Goal: Information Seeking & Learning: Check status

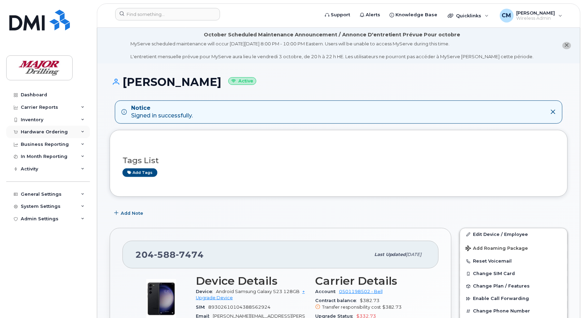
click at [45, 133] on div "Hardware Ordering" at bounding box center [44, 132] width 47 height 6
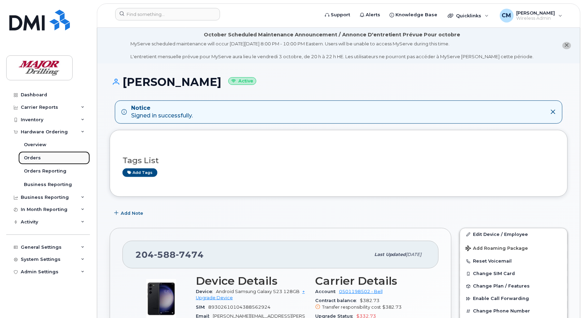
click at [32, 158] on div "Orders" at bounding box center [32, 158] width 17 height 6
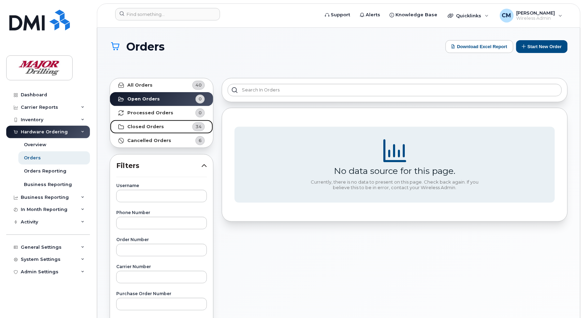
click at [146, 126] on strong "Closed Orders" at bounding box center [145, 127] width 37 height 6
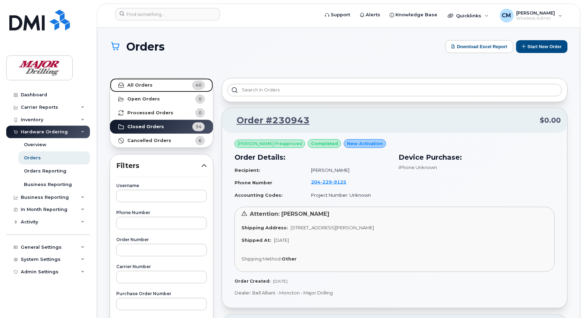
click at [137, 83] on strong "All Orders" at bounding box center [139, 85] width 25 height 6
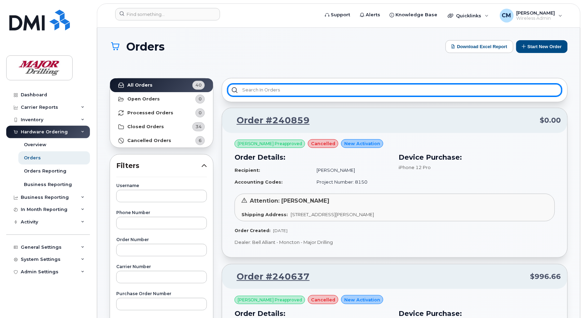
click at [321, 85] on input "text" at bounding box center [395, 90] width 334 height 12
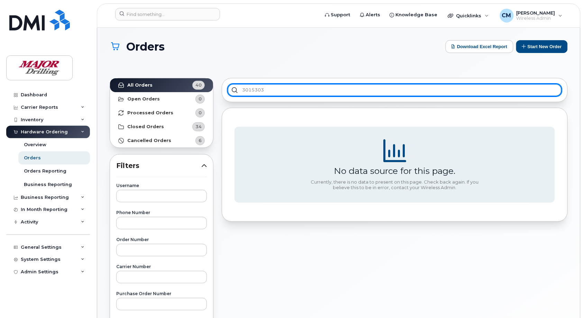
type input "3015303"
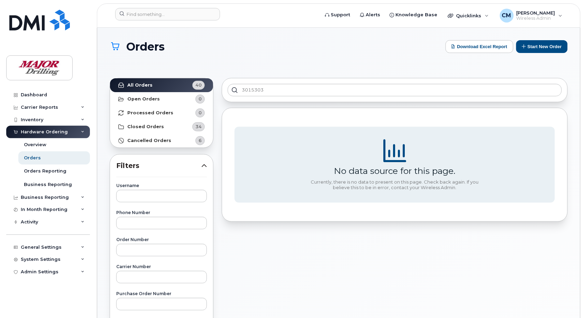
click at [282, 61] on div "Orders Download Excel Report Start New Order" at bounding box center [339, 52] width 458 height 25
click at [33, 96] on div "Dashboard" at bounding box center [34, 95] width 26 height 6
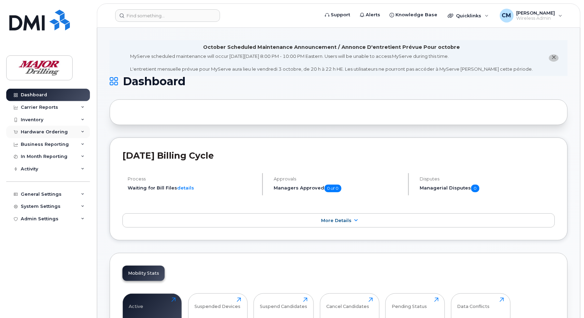
click at [40, 132] on div "Hardware Ordering" at bounding box center [44, 132] width 47 height 6
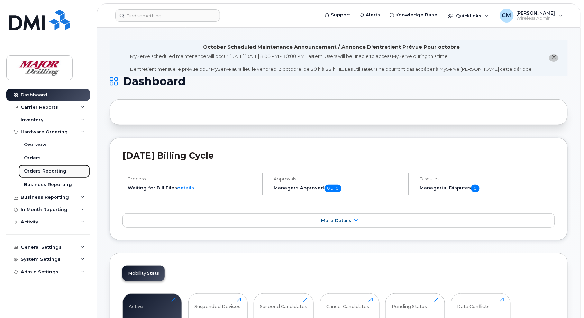
click at [34, 172] on div "Orders Reporting" at bounding box center [45, 171] width 43 height 6
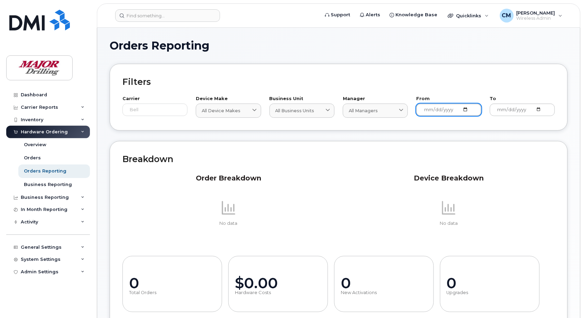
click at [465, 108] on input "[DATE]" at bounding box center [448, 109] width 65 height 12
type input "[DATE]"
click at [53, 210] on div "In Month Reporting" at bounding box center [44, 209] width 47 height 6
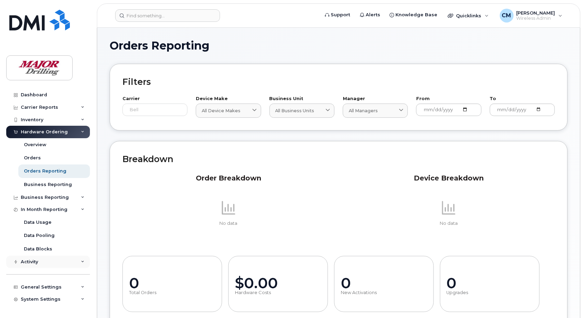
click at [36, 260] on div "Activity" at bounding box center [29, 262] width 17 height 6
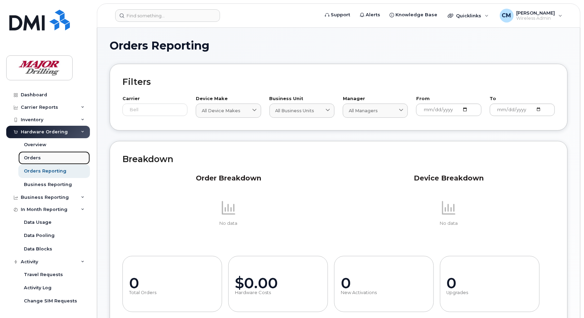
click at [28, 160] on div "Orders" at bounding box center [32, 158] width 17 height 6
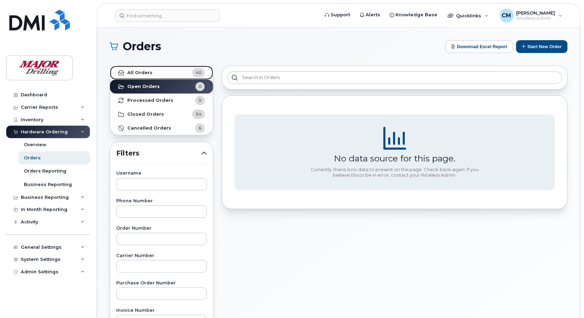
click at [151, 72] on link "All Orders 40" at bounding box center [161, 73] width 103 height 14
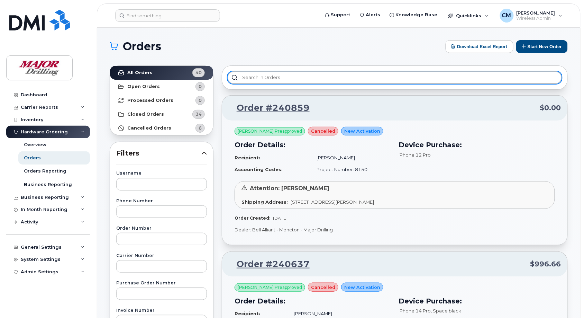
click at [281, 77] on input "text" at bounding box center [395, 77] width 334 height 12
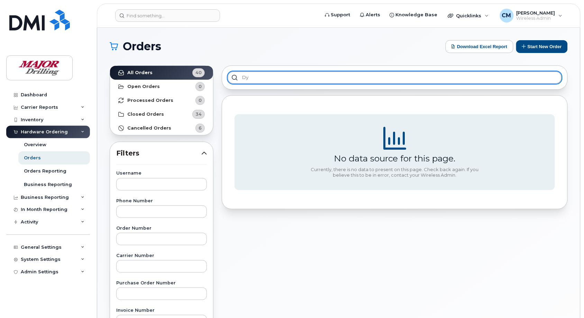
type input "d"
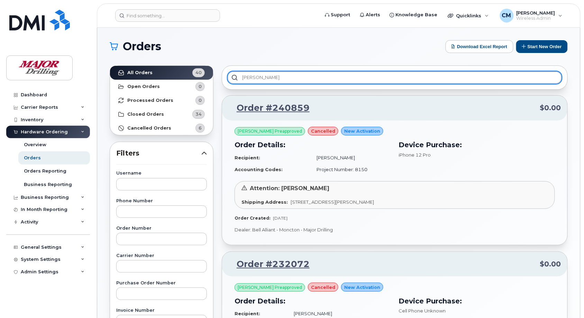
type input "[PERSON_NAME]"
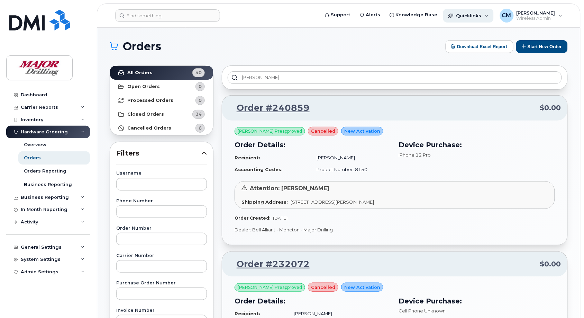
click at [481, 14] on span "Quicklinks" at bounding box center [468, 16] width 25 height 6
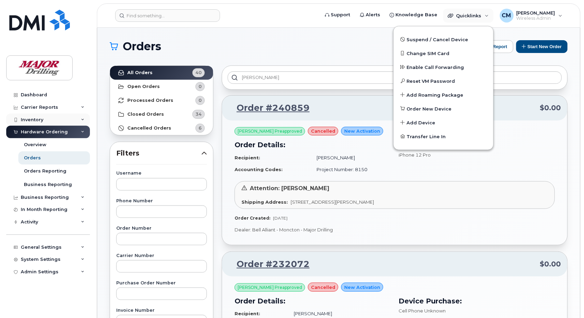
click at [35, 115] on div "Inventory" at bounding box center [48, 119] width 84 height 12
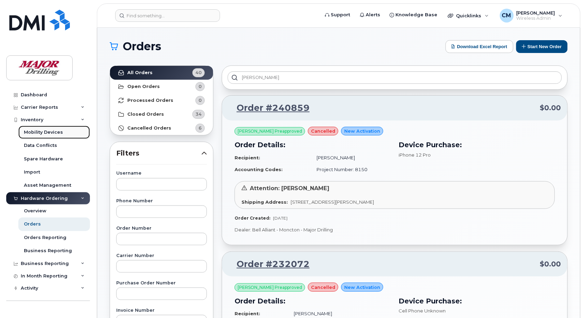
click at [42, 133] on div "Mobility Devices" at bounding box center [43, 132] width 39 height 6
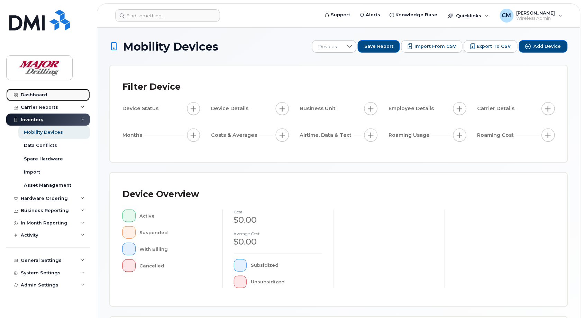
click at [35, 94] on div "Dashboard" at bounding box center [34, 95] width 26 height 6
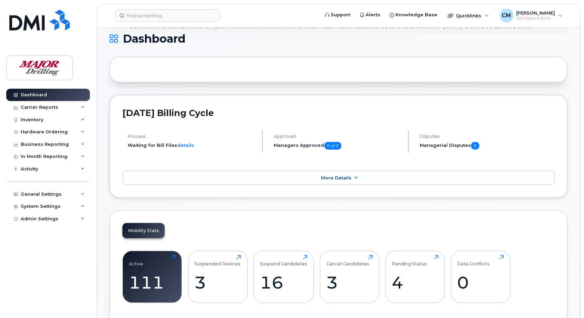
scroll to position [43, 0]
